Goal: Transaction & Acquisition: Subscribe to service/newsletter

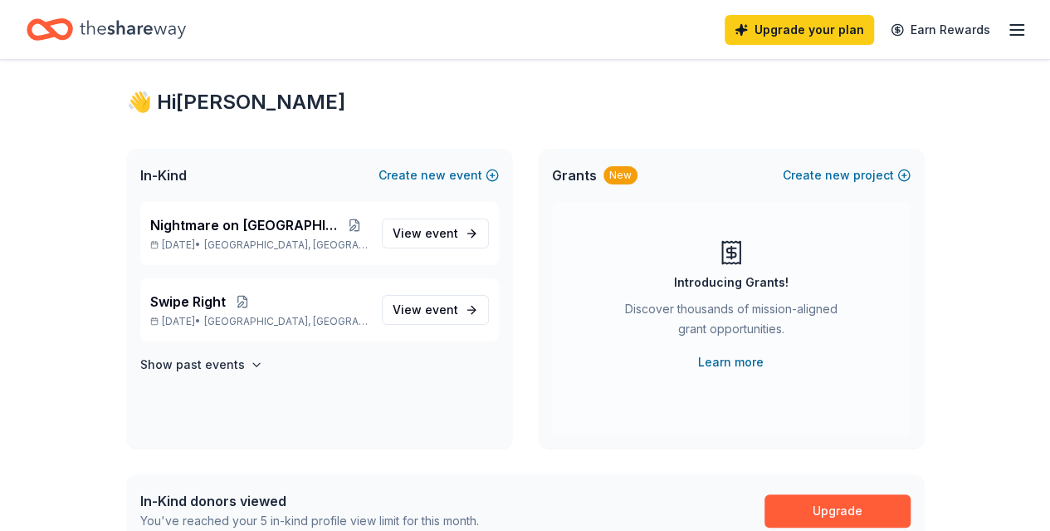
scroll to position [25, 0]
click at [419, 308] on span "View event" at bounding box center [426, 309] width 66 height 20
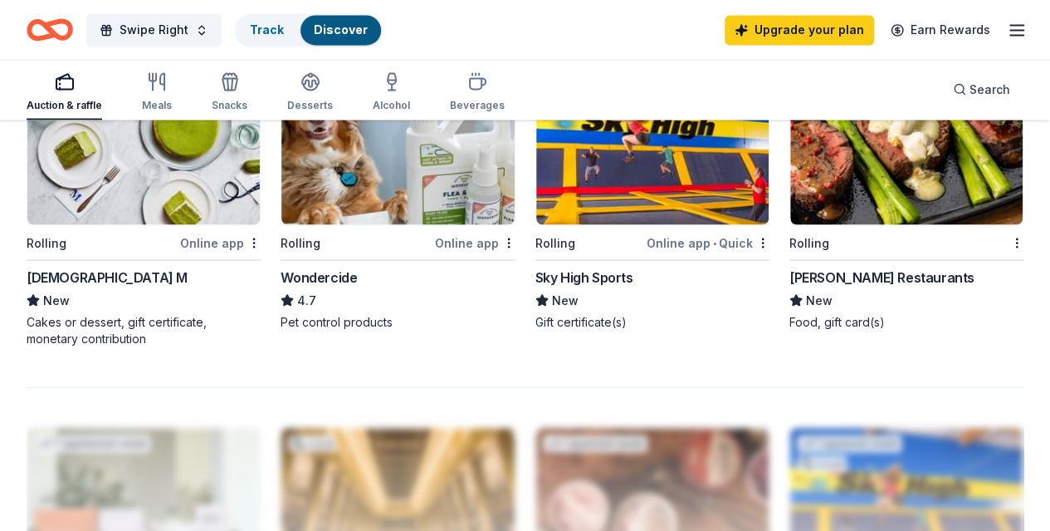
scroll to position [1582, 0]
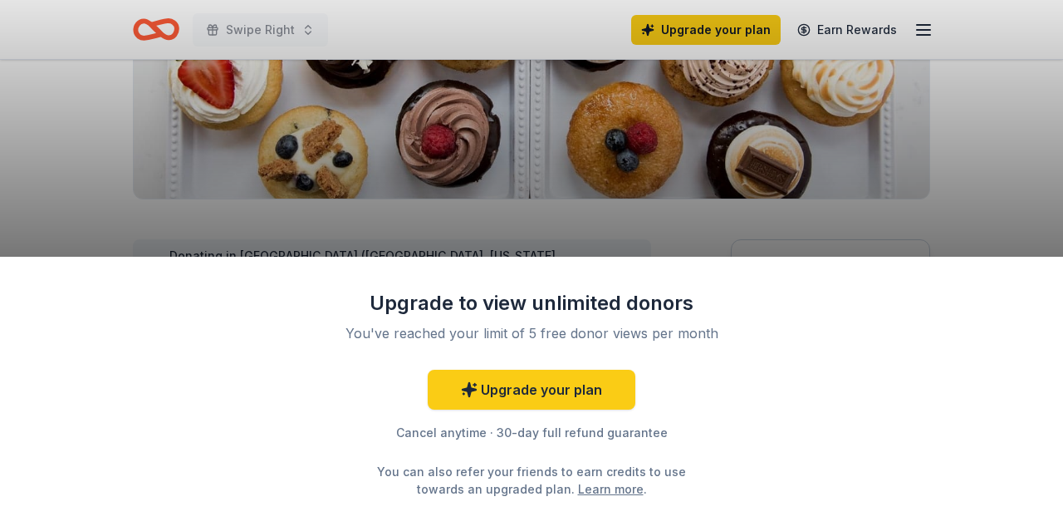
scroll to position [332, 0]
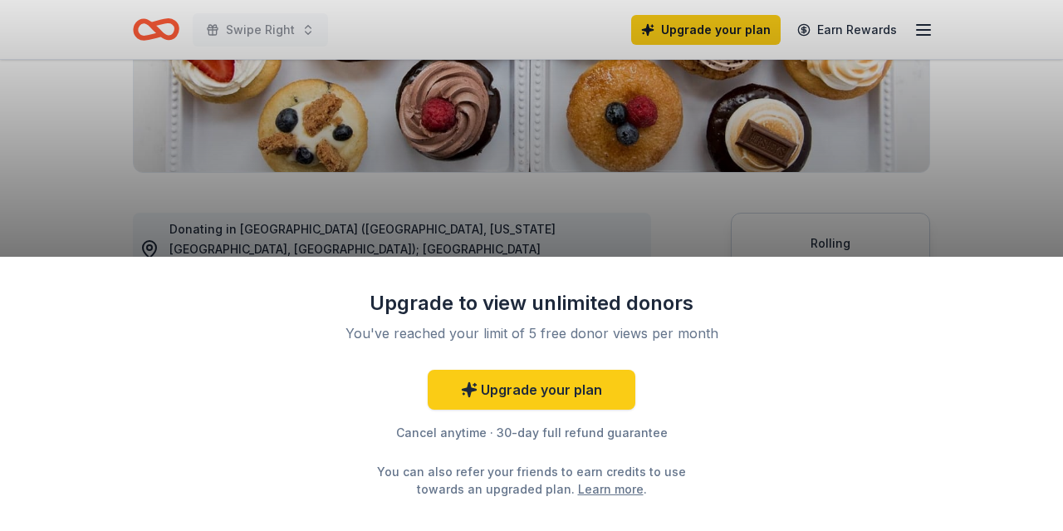
drag, startPoint x: 774, startPoint y: 196, endPoint x: 849, endPoint y: 276, distance: 110.4
click at [775, 197] on div "Upgrade to view unlimited donors You've reached your limit of 5 free donor view…" at bounding box center [531, 265] width 1063 height 531
click at [849, 276] on div "Upgrade to view unlimited donors You've reached your limit of 5 free donor view…" at bounding box center [531, 394] width 1063 height 274
click at [530, 245] on div "Upgrade to view unlimited donors You've reached your limit of 5 free donor view…" at bounding box center [531, 265] width 1063 height 531
